Goal: Check status: Check status

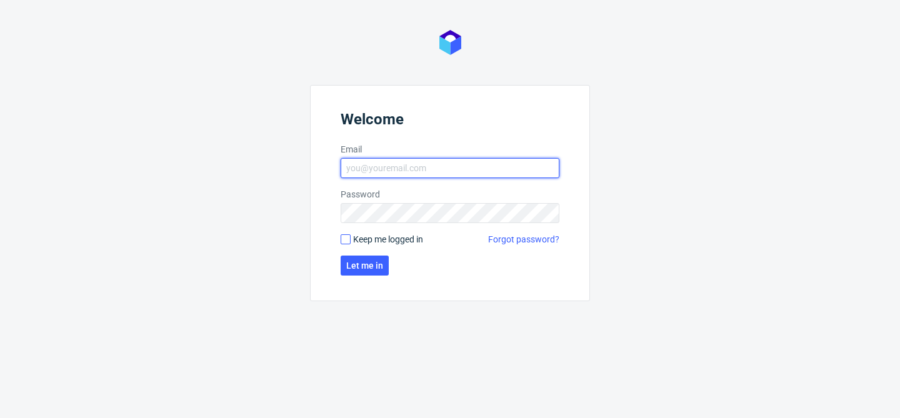
type input "[EMAIL_ADDRESS][DOMAIN_NAME]"
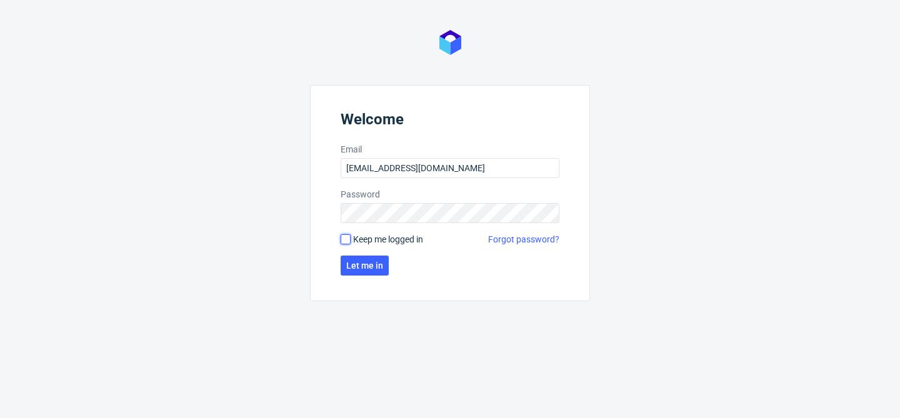
click at [347, 239] on input "Keep me logged in" at bounding box center [346, 239] width 10 height 10
checkbox input "true"
click at [359, 265] on span "Let me in" at bounding box center [364, 265] width 37 height 9
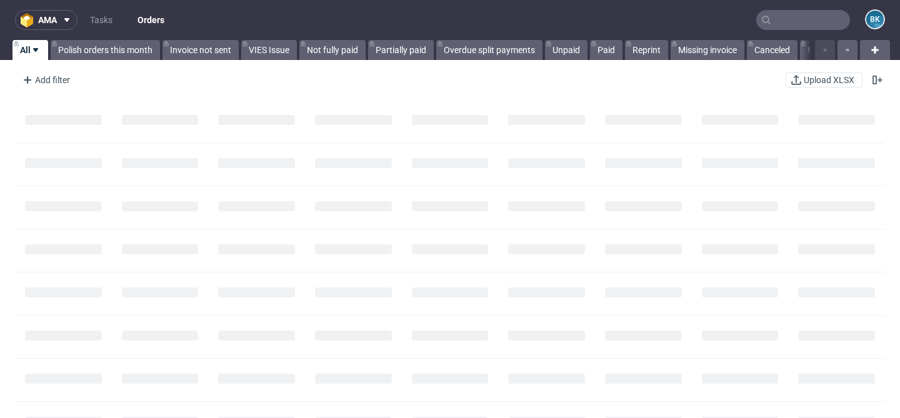
click at [806, 18] on input "text" at bounding box center [803, 20] width 94 height 20
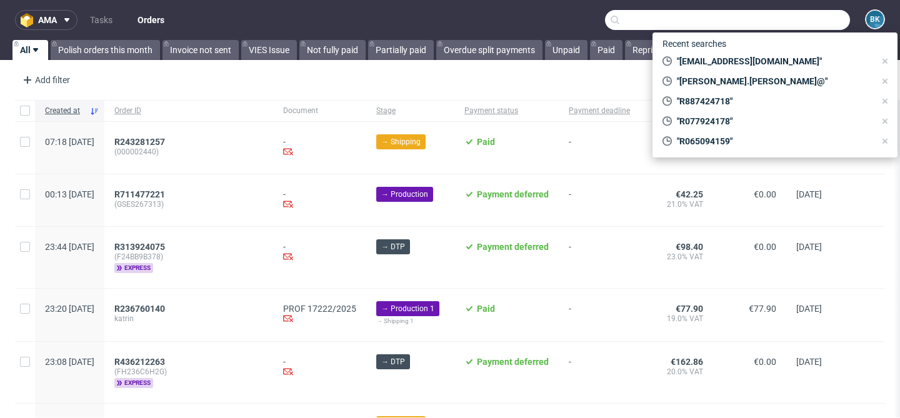
paste input "R470252689"
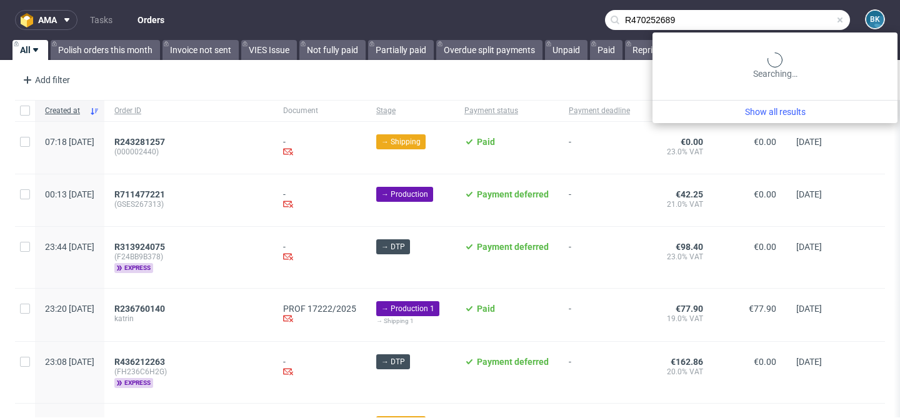
type input "R470252689"
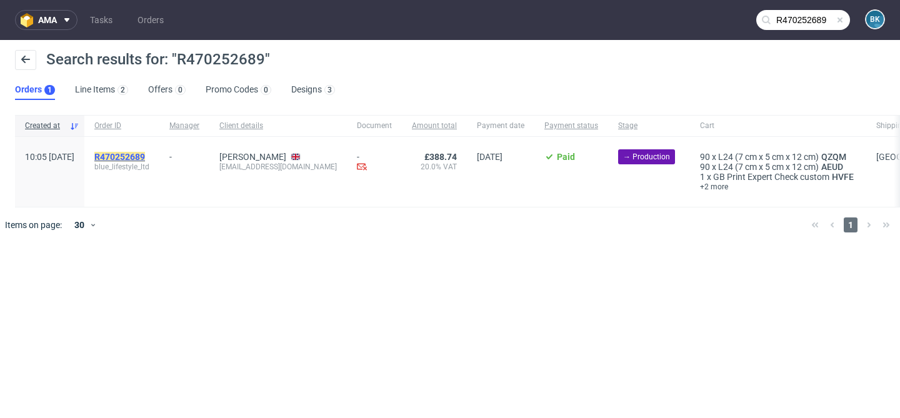
click at [145, 153] on mark "R470252689" at bounding box center [119, 157] width 51 height 10
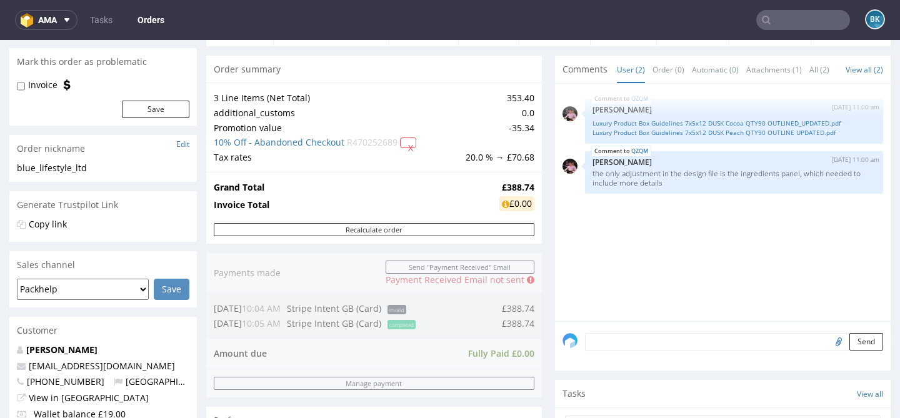
scroll to position [107, 0]
click at [734, 129] on link "Luxury Product Box Guidelines 7x5x12 DUSK Cocoa QTY90 OUTLINED_UPDATED.pdf" at bounding box center [733, 124] width 283 height 9
click at [690, 139] on link "Luxury Product Box Guidelines 7x5x12 DUSK Peach QTY90 OUTLINE UPDATED.pdf" at bounding box center [733, 133] width 283 height 9
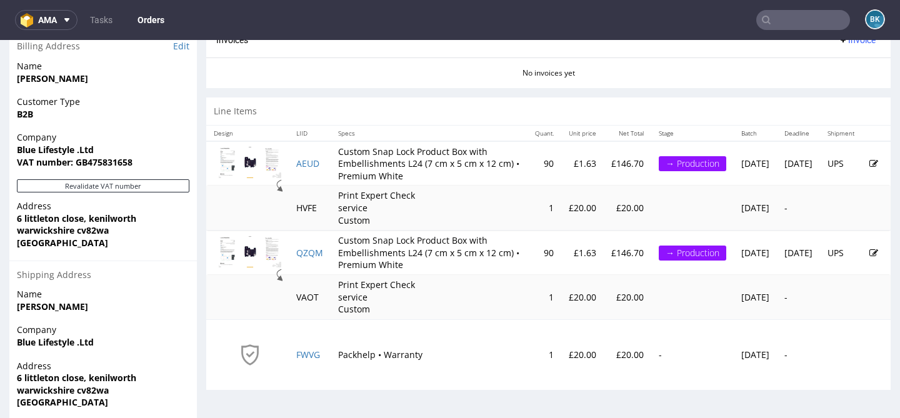
scroll to position [585, 0]
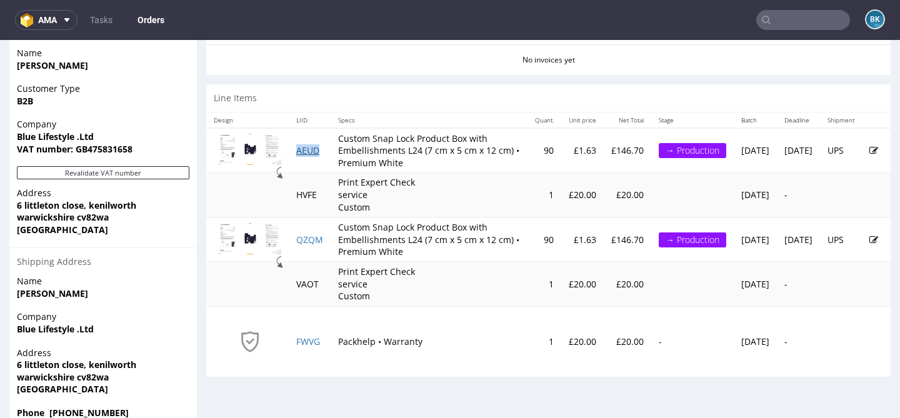
click at [309, 156] on link "AEUD" at bounding box center [307, 150] width 23 height 12
click at [301, 246] on link "QZQM" at bounding box center [309, 240] width 27 height 12
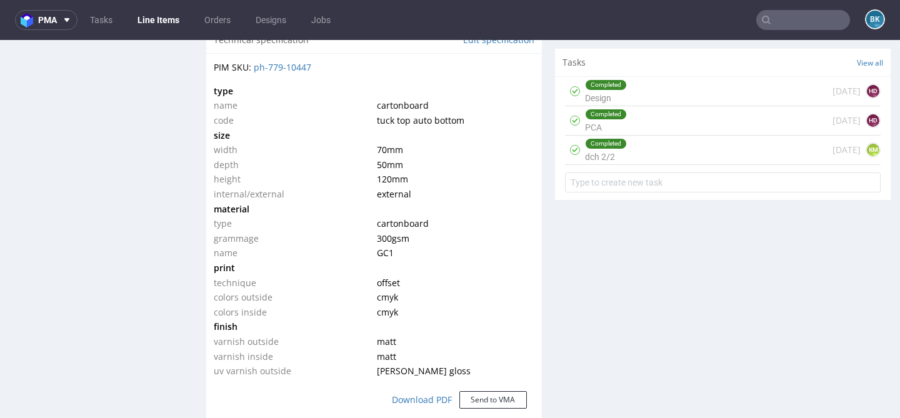
scroll to position [939, 0]
click at [651, 105] on div "Completed Design [DATE] HD" at bounding box center [723, 90] width 316 height 29
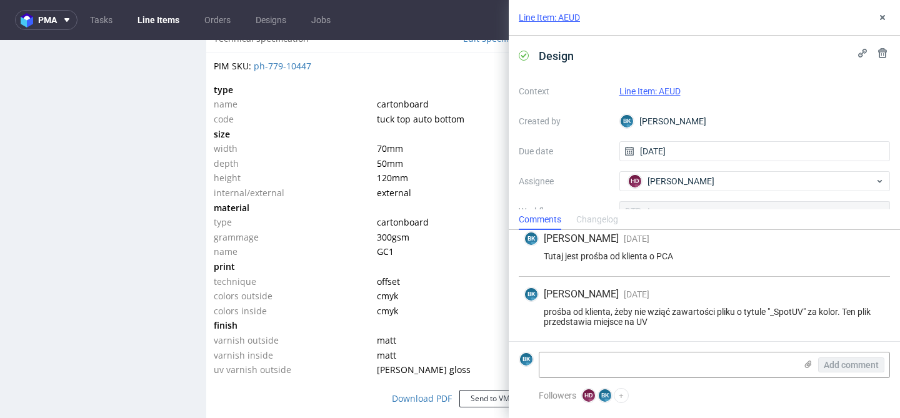
scroll to position [179, 0]
click at [884, 20] on icon at bounding box center [882, 17] width 10 height 10
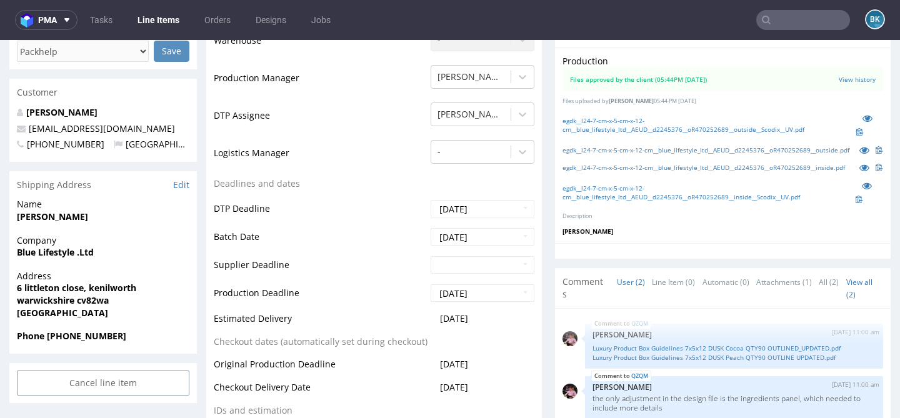
scroll to position [384, 0]
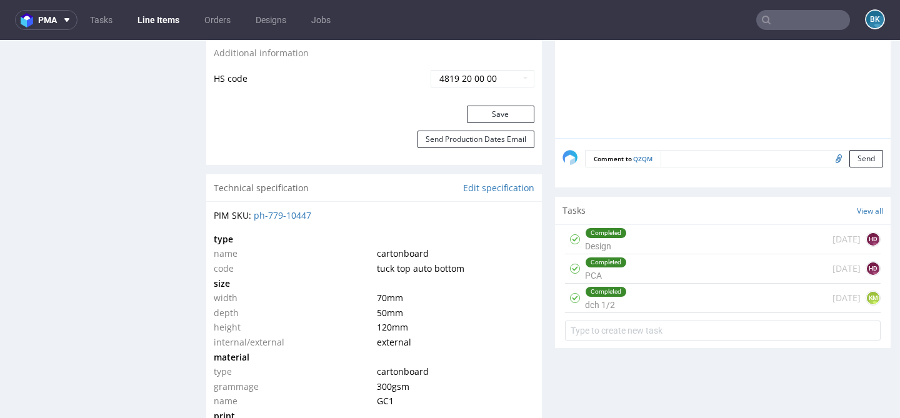
scroll to position [791, 0]
click at [635, 252] on div "Completed Design [DATE] HD" at bounding box center [723, 237] width 316 height 29
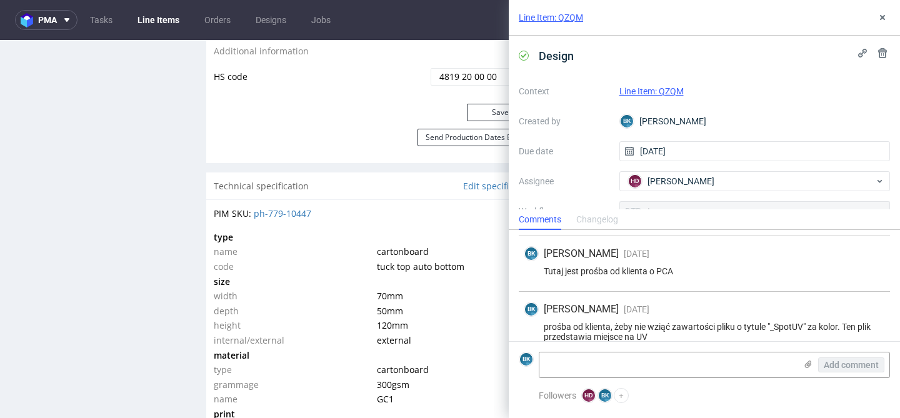
scroll to position [235, 0]
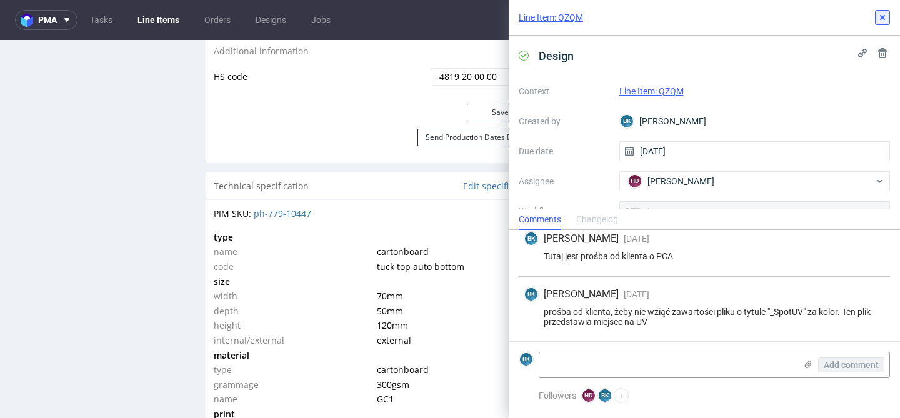
click at [882, 18] on use at bounding box center [882, 17] width 5 height 5
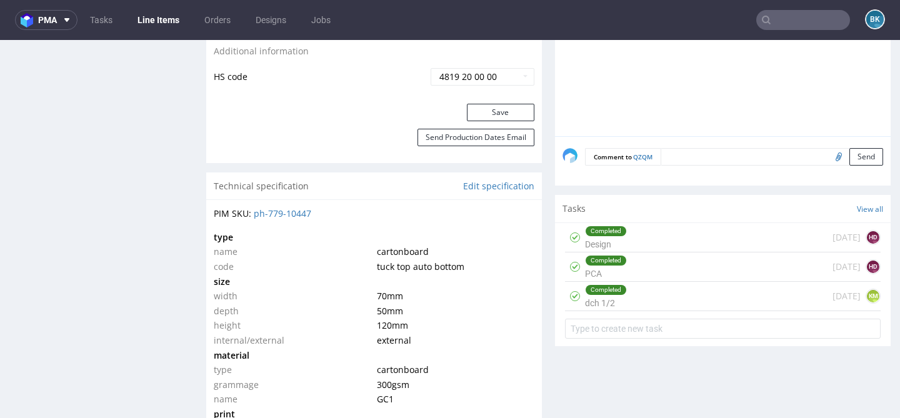
click at [680, 282] on div "Completed PCA [DATE] HD" at bounding box center [723, 266] width 316 height 29
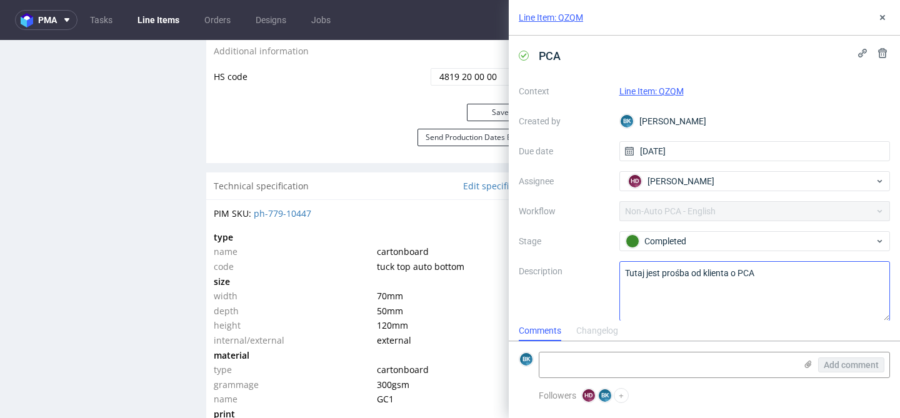
scroll to position [11, 0]
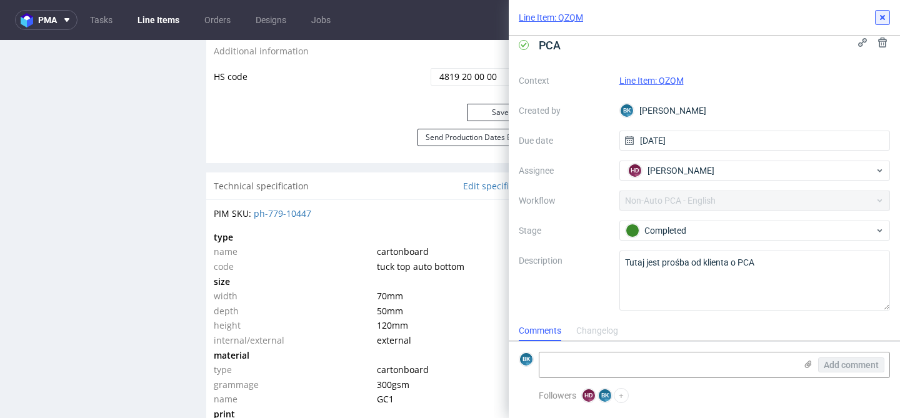
click at [882, 17] on use at bounding box center [882, 17] width 5 height 5
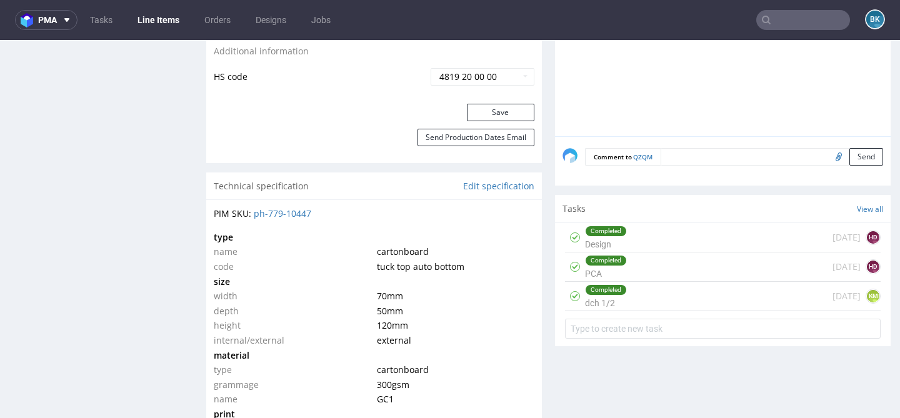
click at [652, 311] on div "Completed dch 1/2 [DATE] KM" at bounding box center [723, 296] width 316 height 29
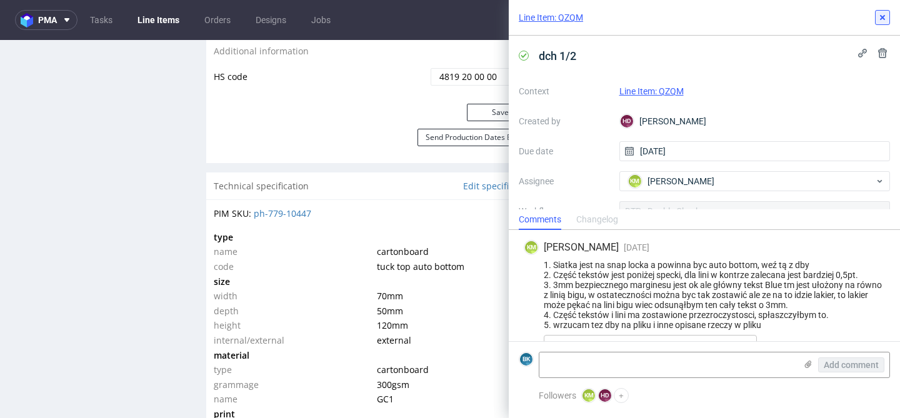
click at [883, 17] on use at bounding box center [882, 17] width 5 height 5
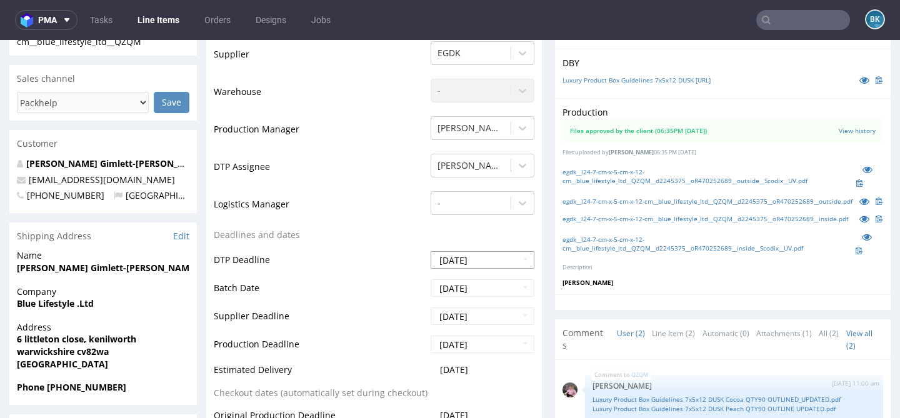
scroll to position [332, 0]
